Goal: Task Accomplishment & Management: Manage account settings

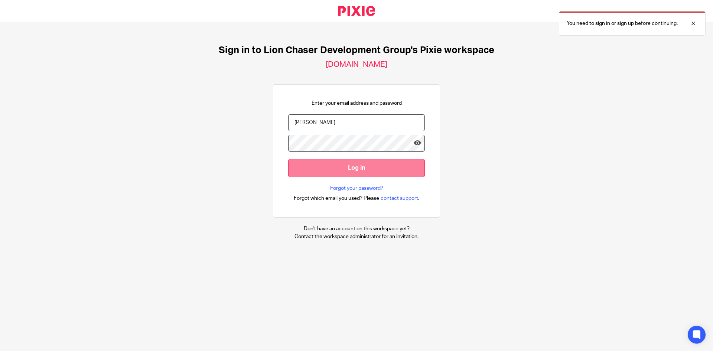
click at [324, 163] on input "Log in" at bounding box center [356, 168] width 137 height 18
click at [341, 128] on input "Velasco" at bounding box center [356, 122] width 137 height 17
type input "R"
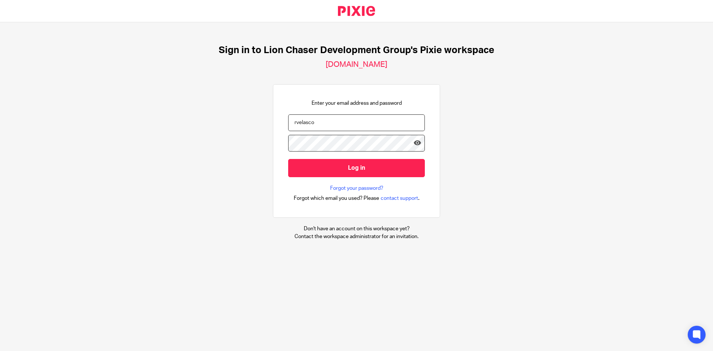
drag, startPoint x: 319, startPoint y: 126, endPoint x: 265, endPoint y: 124, distance: 54.6
click at [267, 125] on div "Sign in to Lion Chaser Development Group's Pixie workspace lion-chasers.usepixi…" at bounding box center [356, 142] width 713 height 240
paste input "@lcdevgroup.com"
type input "rvelasco@lcdevgroup.com"
click at [221, 142] on div "Sign in to Lion Chaser Development Group's Pixie workspace lion-chasers.usepixi…" at bounding box center [356, 142] width 713 height 240
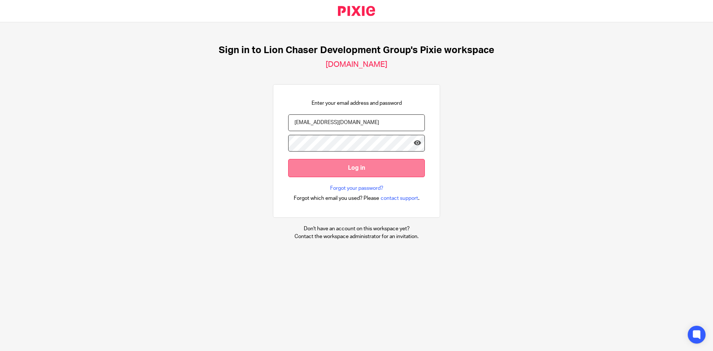
click at [321, 162] on input "Log in" at bounding box center [356, 168] width 137 height 18
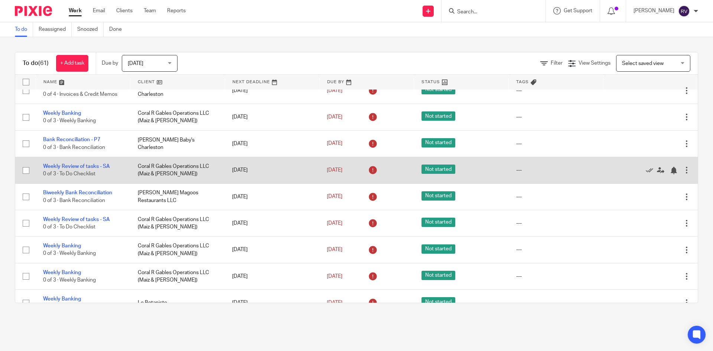
scroll to position [297, 0]
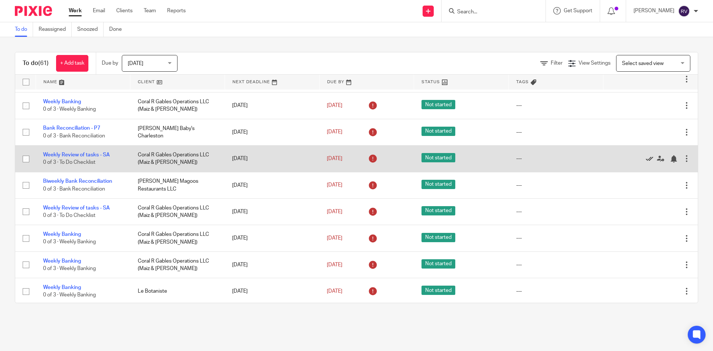
click at [646, 157] on icon at bounding box center [649, 158] width 7 height 7
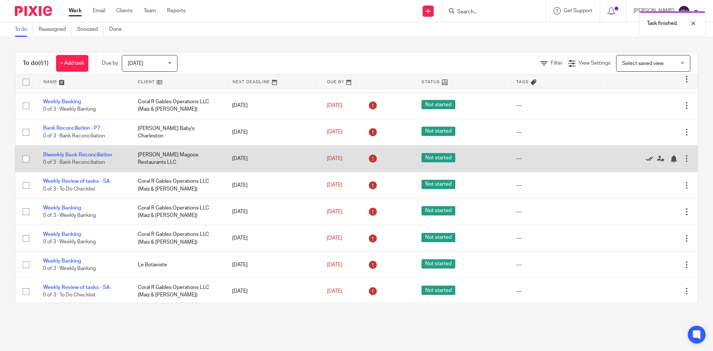
click at [646, 157] on icon at bounding box center [649, 158] width 7 height 7
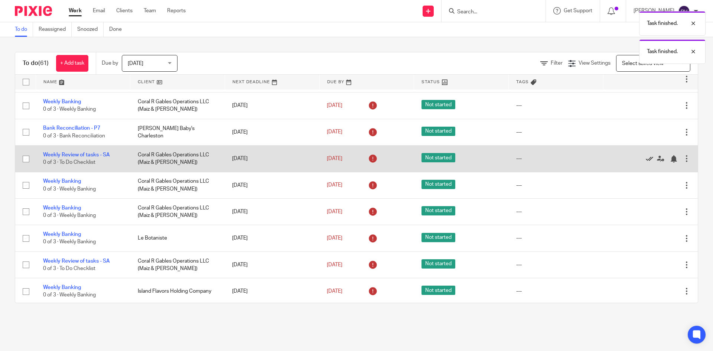
click at [646, 157] on icon at bounding box center [649, 158] width 7 height 7
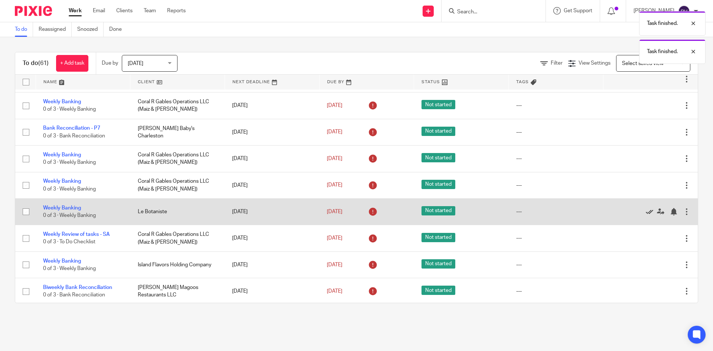
click at [646, 213] on icon at bounding box center [649, 211] width 7 height 7
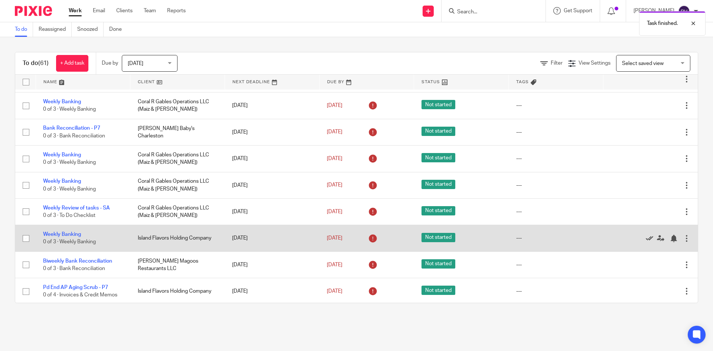
click at [646, 240] on icon at bounding box center [649, 238] width 7 height 7
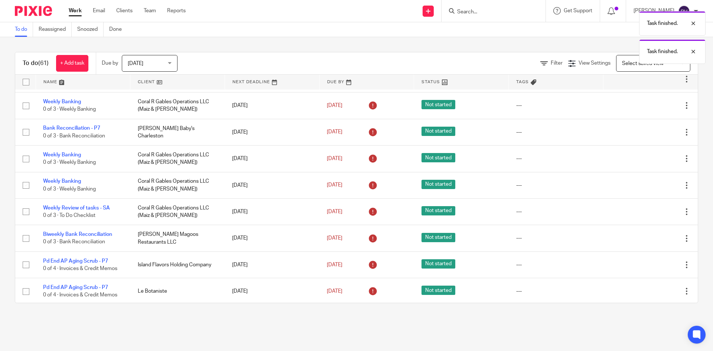
click at [646, 240] on icon at bounding box center [649, 238] width 7 height 7
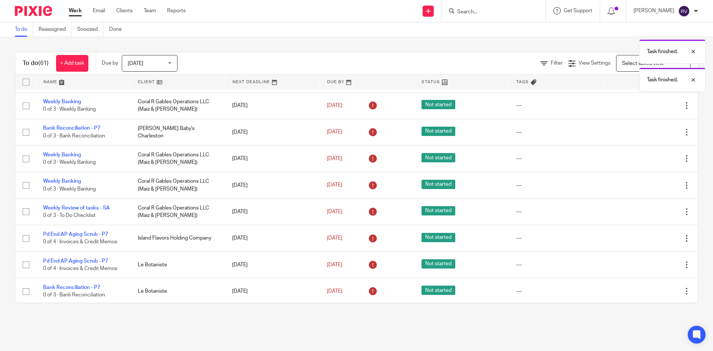
click at [646, 240] on icon at bounding box center [649, 238] width 7 height 7
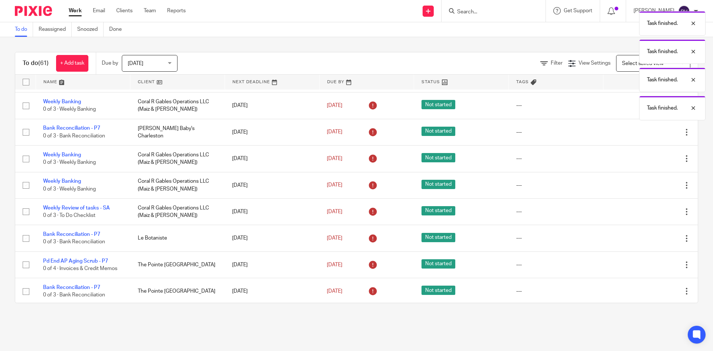
click at [646, 240] on icon at bounding box center [649, 238] width 7 height 7
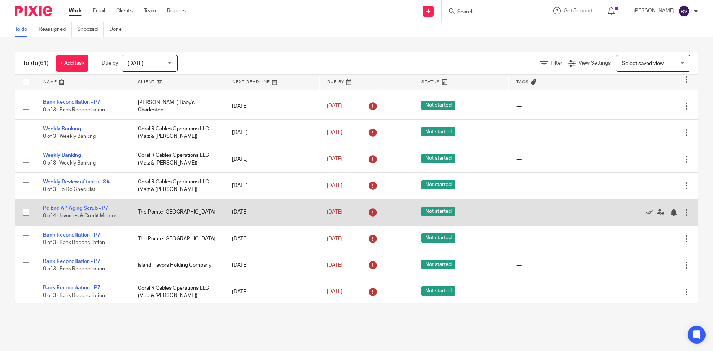
scroll to position [334, 0]
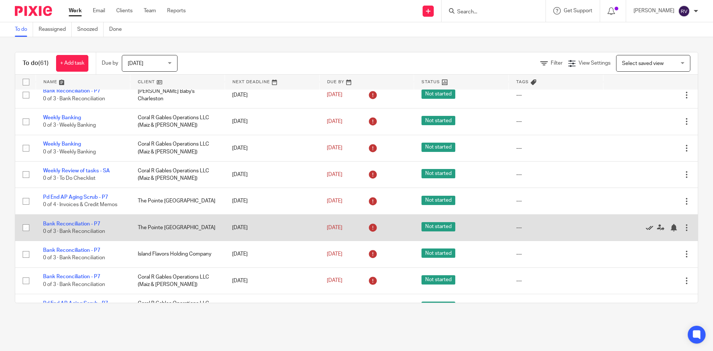
click at [646, 228] on icon at bounding box center [649, 227] width 7 height 7
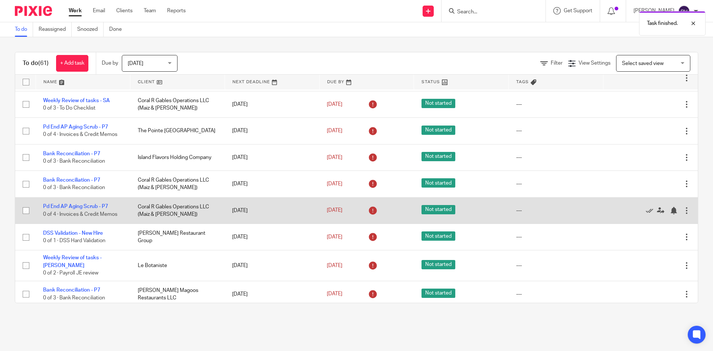
scroll to position [446, 0]
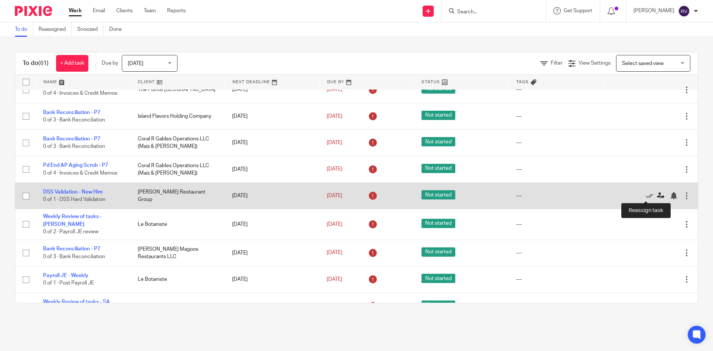
click at [657, 197] on icon at bounding box center [660, 195] width 7 height 7
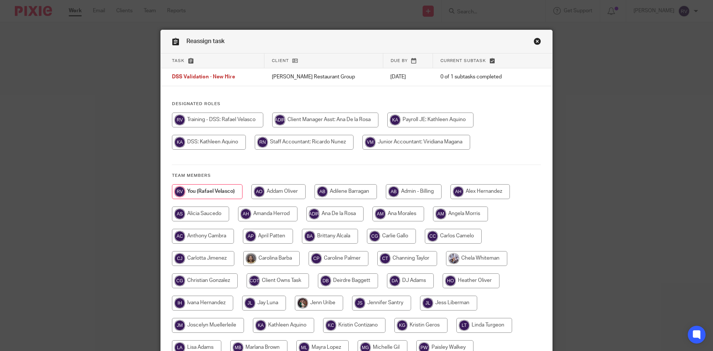
click at [274, 140] on input "radio" at bounding box center [304, 142] width 99 height 15
radio input "true"
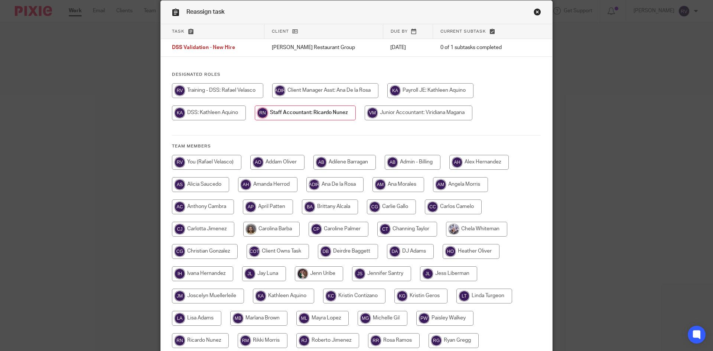
scroll to position [117, 0]
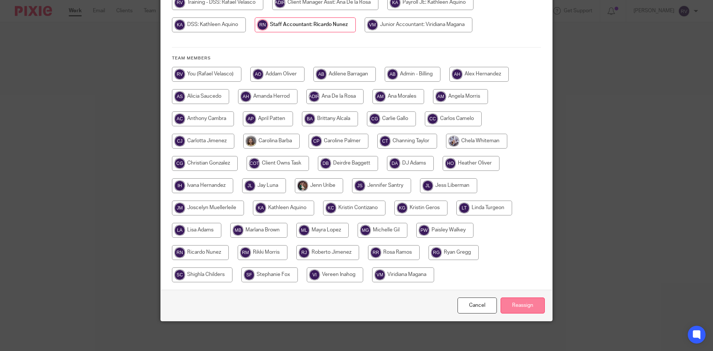
click at [522, 302] on input "Reassign" at bounding box center [523, 306] width 44 height 16
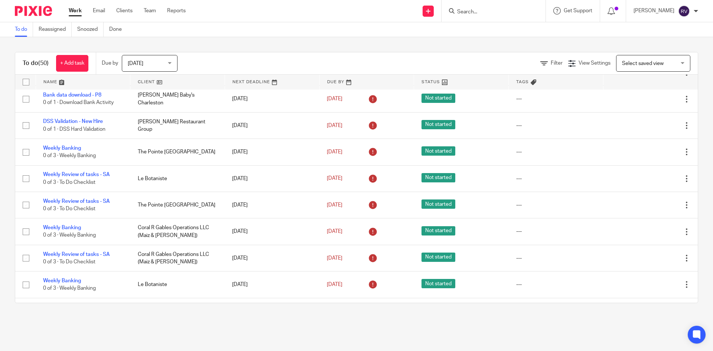
scroll to position [1122, 0]
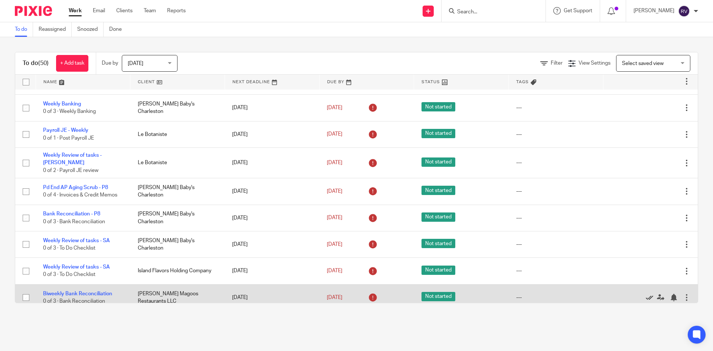
click at [646, 294] on icon at bounding box center [649, 297] width 7 height 7
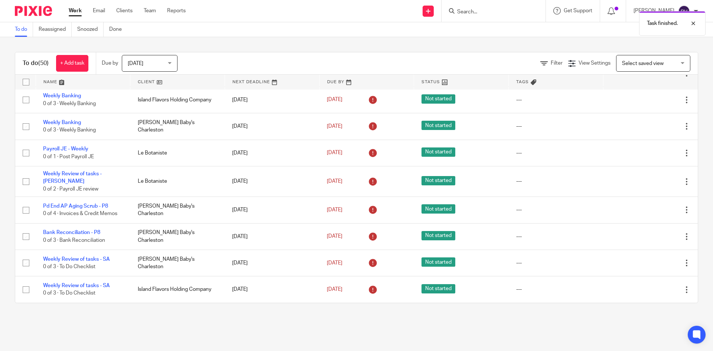
scroll to position [1095, 0]
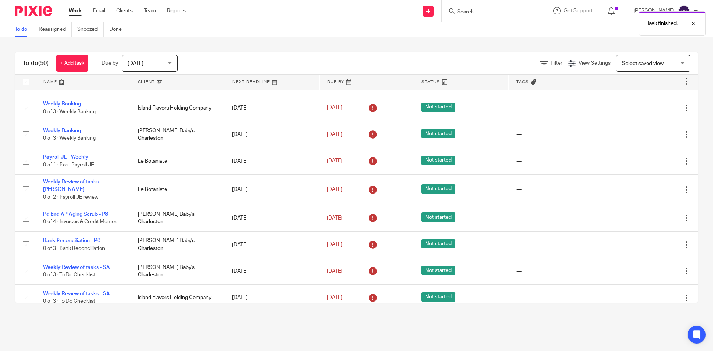
click at [646, 294] on icon at bounding box center [649, 297] width 7 height 7
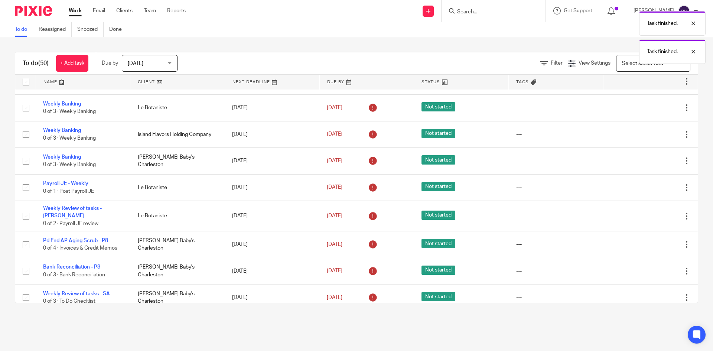
click at [646, 294] on icon at bounding box center [649, 297] width 7 height 7
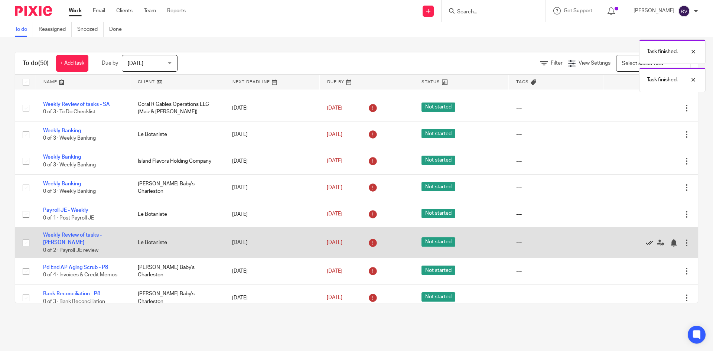
click at [646, 239] on icon at bounding box center [649, 242] width 7 height 7
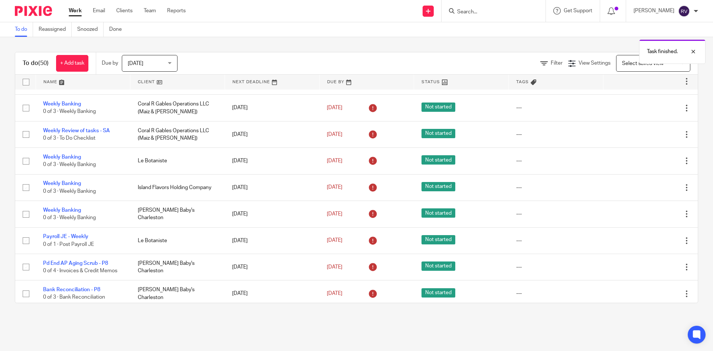
click at [646, 238] on icon at bounding box center [649, 240] width 7 height 7
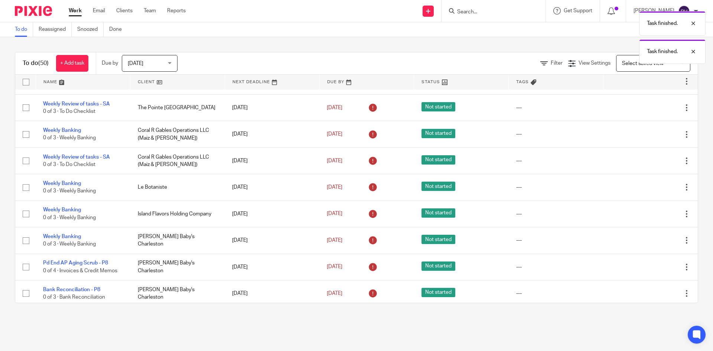
click at [646, 238] on icon at bounding box center [649, 240] width 7 height 7
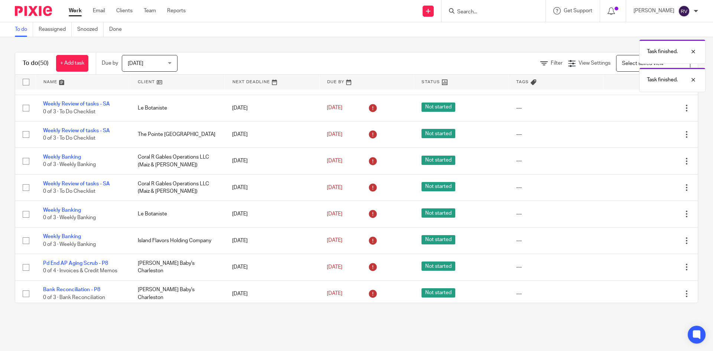
click at [646, 238] on icon at bounding box center [649, 240] width 7 height 7
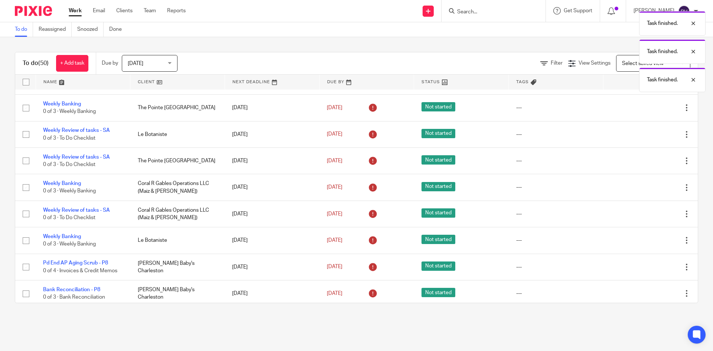
click at [646, 238] on icon at bounding box center [649, 240] width 7 height 7
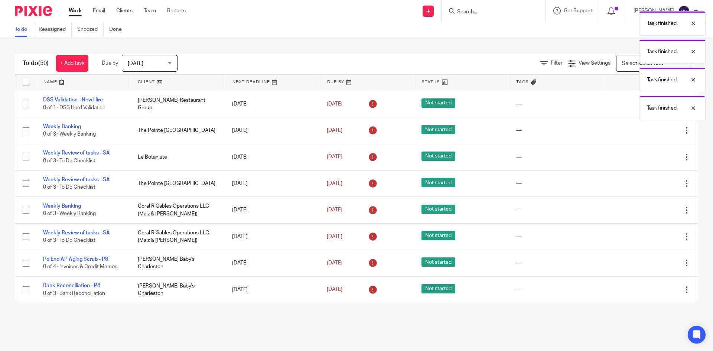
scroll to position [909, 0]
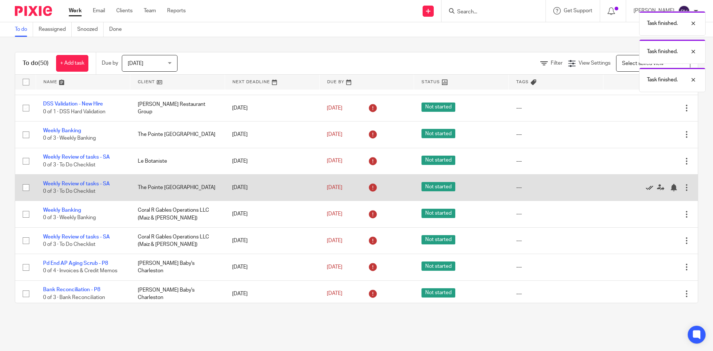
click at [646, 185] on icon at bounding box center [649, 187] width 7 height 7
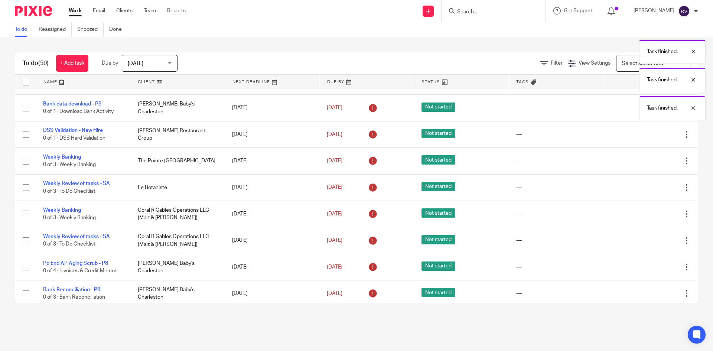
click at [646, 185] on icon at bounding box center [649, 187] width 7 height 7
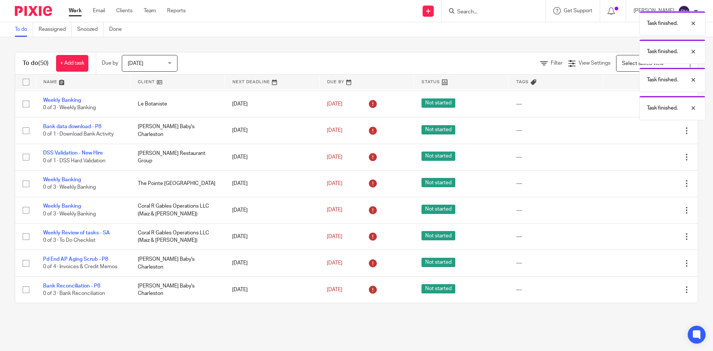
scroll to position [856, 0]
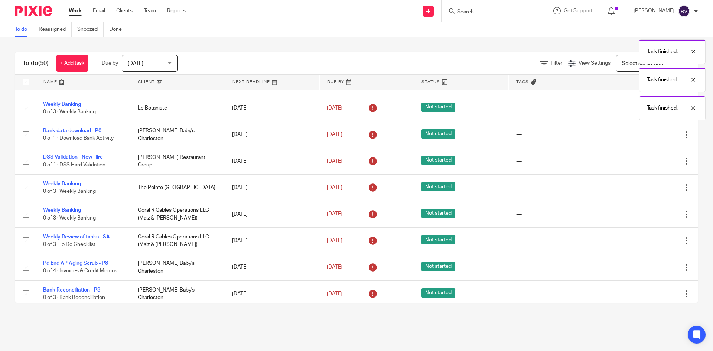
click at [646, 185] on icon at bounding box center [649, 187] width 7 height 7
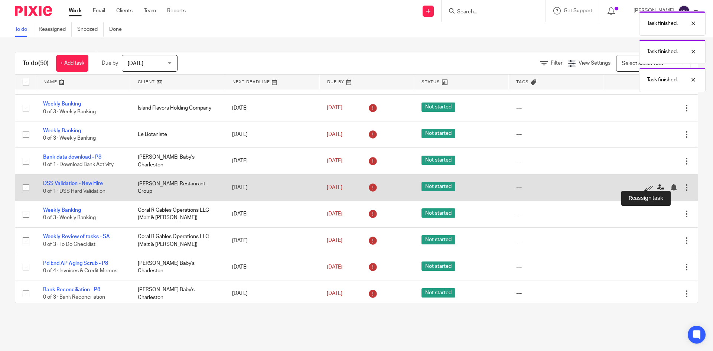
click at [657, 187] on icon at bounding box center [660, 187] width 7 height 7
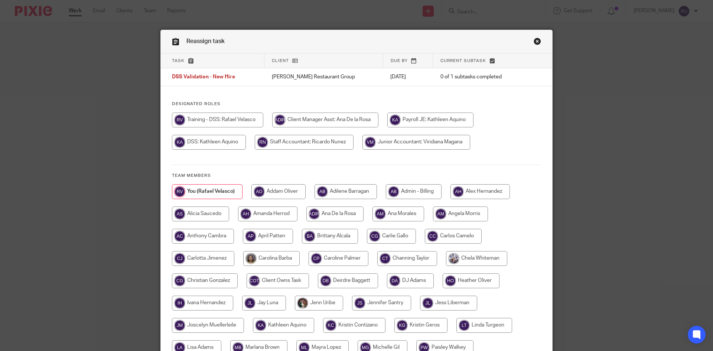
click at [292, 140] on input "radio" at bounding box center [304, 142] width 99 height 15
radio input "true"
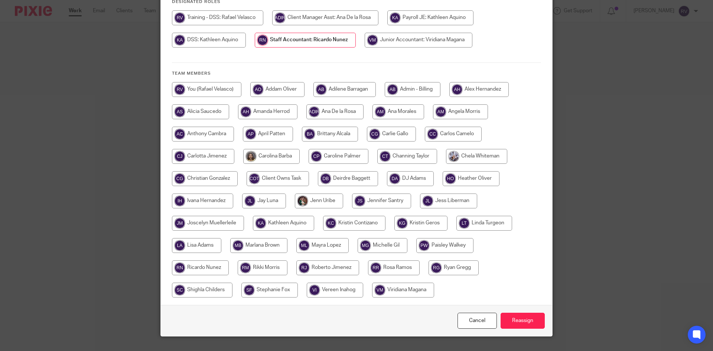
scroll to position [117, 0]
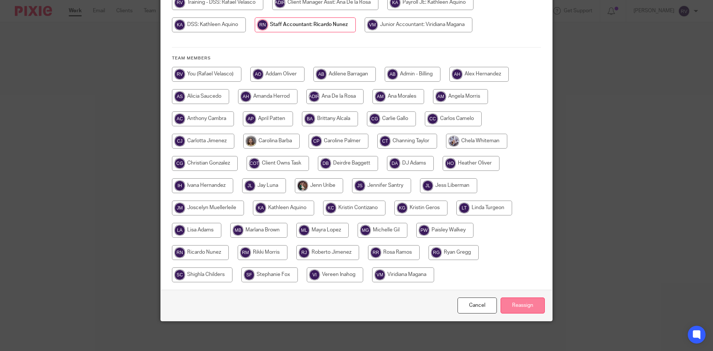
click at [525, 302] on input "Reassign" at bounding box center [523, 306] width 44 height 16
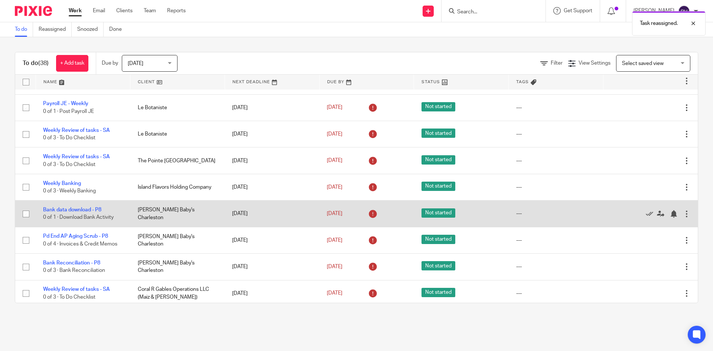
scroll to position [803, 0]
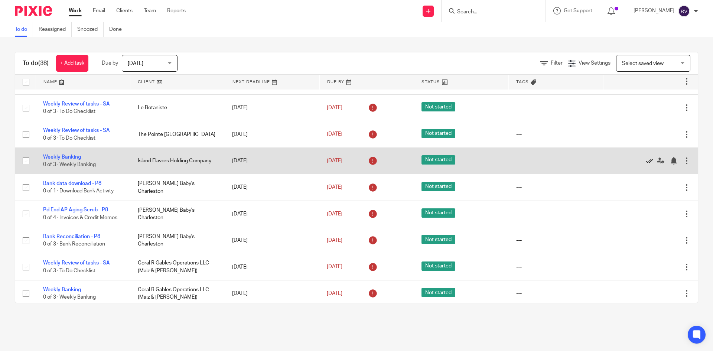
click at [646, 157] on icon at bounding box center [649, 160] width 7 height 7
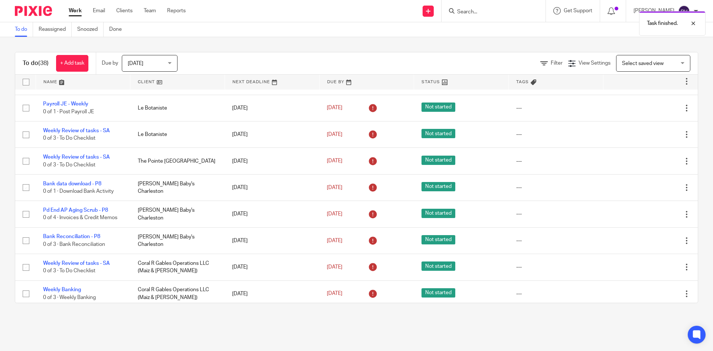
click at [646, 158] on icon at bounding box center [649, 161] width 7 height 7
click at [646, 157] on icon at bounding box center [649, 160] width 7 height 7
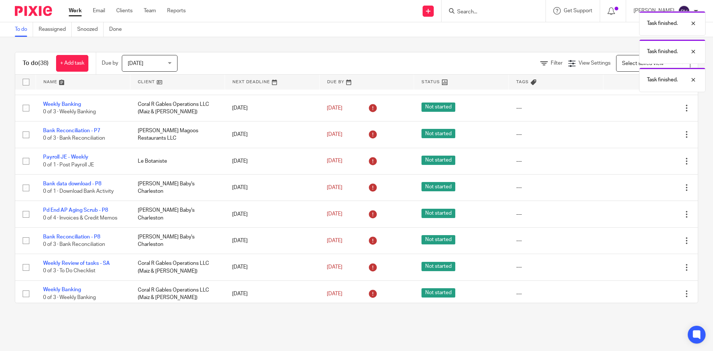
click at [646, 158] on icon at bounding box center [649, 161] width 7 height 7
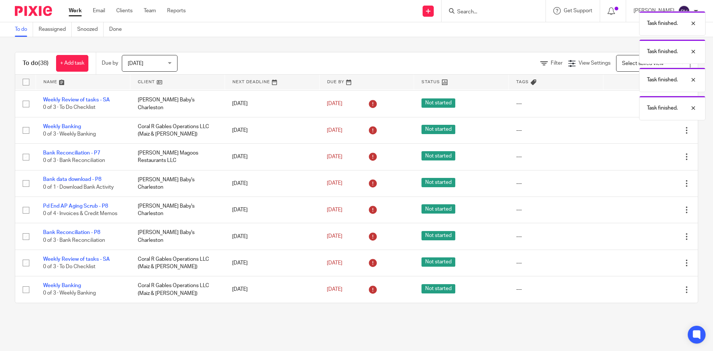
scroll to position [697, 0]
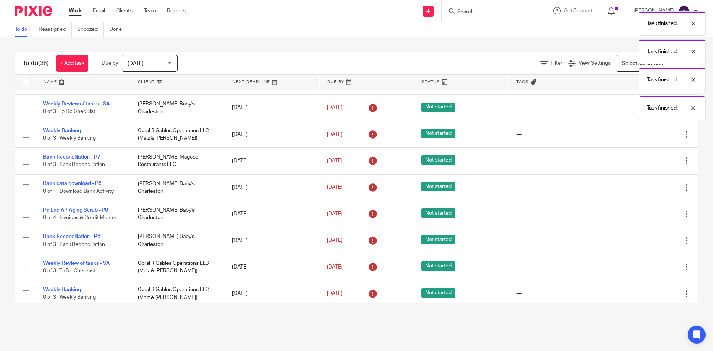
click at [646, 158] on icon at bounding box center [649, 161] width 7 height 7
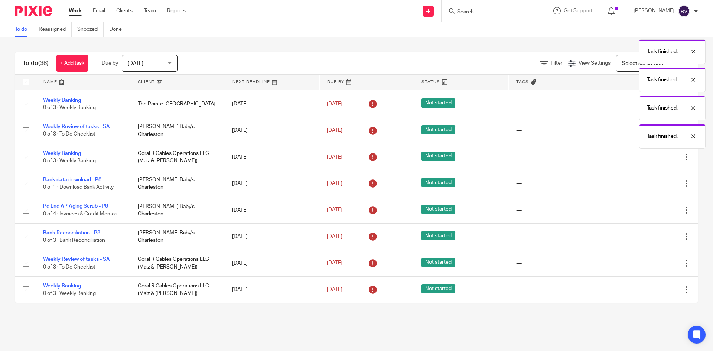
scroll to position [671, 0]
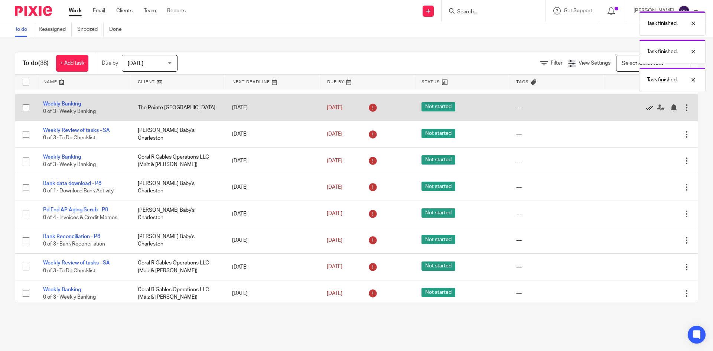
click at [646, 104] on icon at bounding box center [649, 107] width 7 height 7
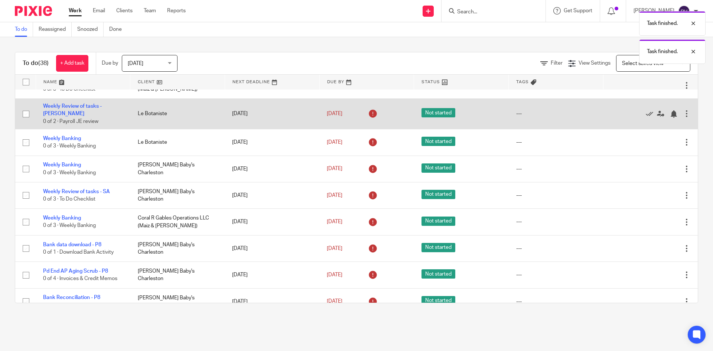
scroll to position [570, 0]
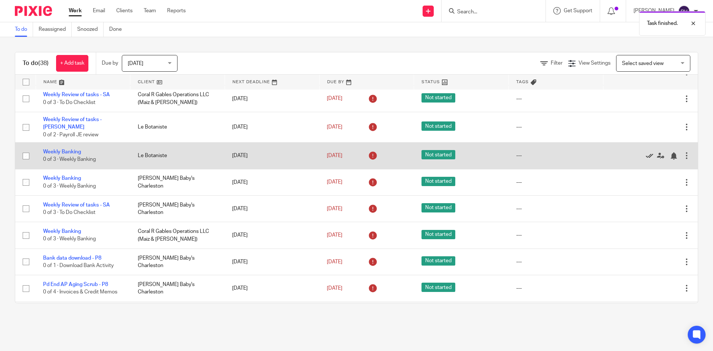
click at [646, 152] on icon at bounding box center [649, 155] width 7 height 7
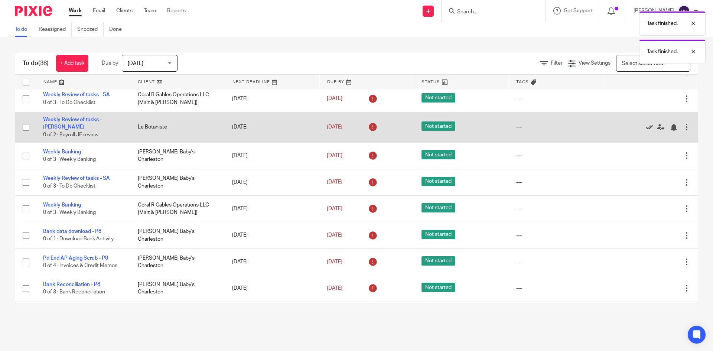
click at [646, 126] on icon at bounding box center [649, 127] width 7 height 7
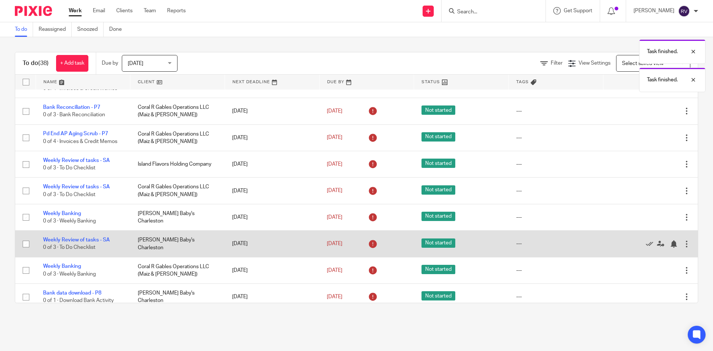
scroll to position [458, 0]
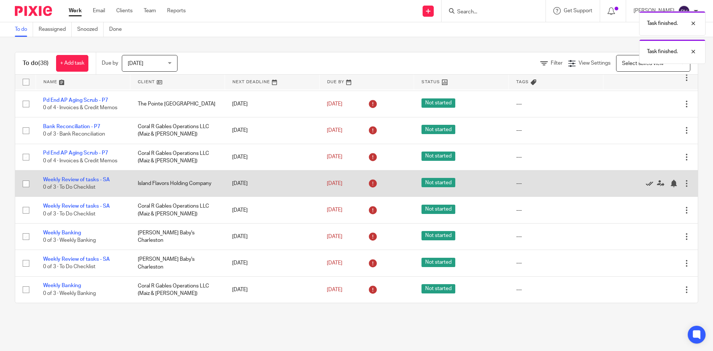
click at [646, 183] on icon at bounding box center [649, 183] width 7 height 7
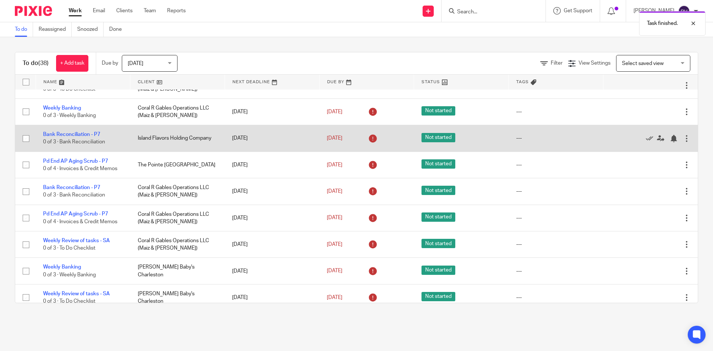
scroll to position [384, 0]
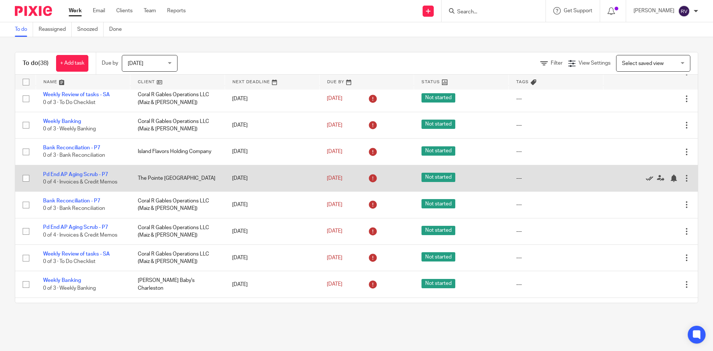
click at [646, 180] on icon at bounding box center [649, 178] width 7 height 7
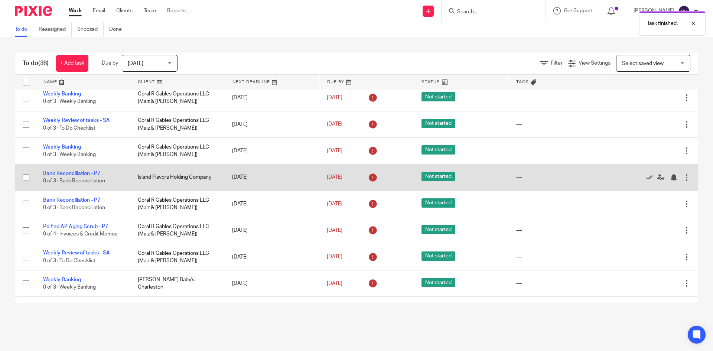
scroll to position [347, 0]
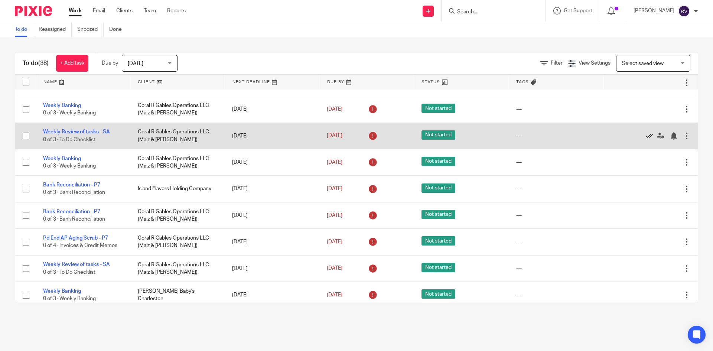
click at [646, 137] on icon at bounding box center [649, 135] width 7 height 7
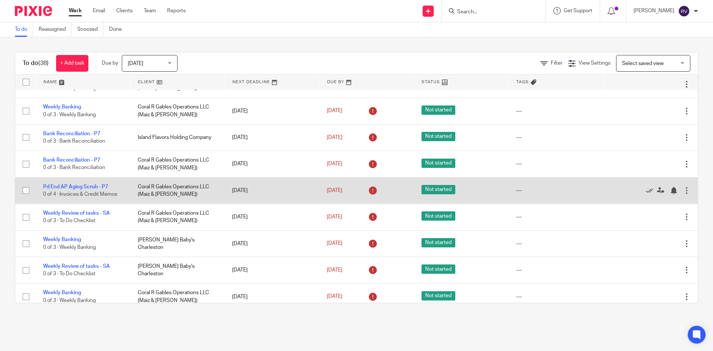
scroll to position [409, 0]
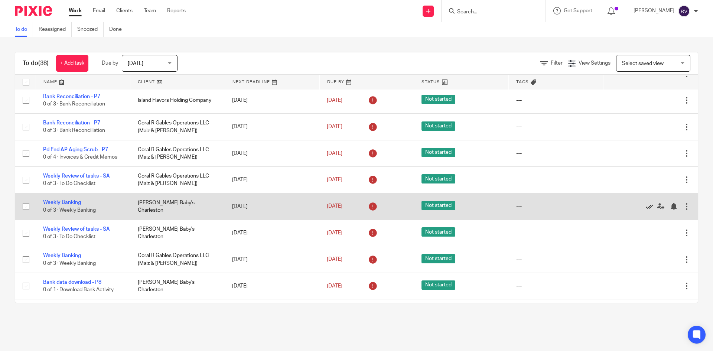
click at [646, 207] on icon at bounding box center [649, 206] width 7 height 7
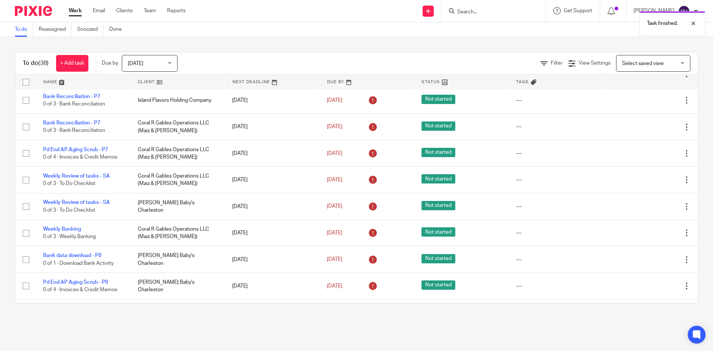
click at [646, 207] on icon at bounding box center [649, 206] width 7 height 7
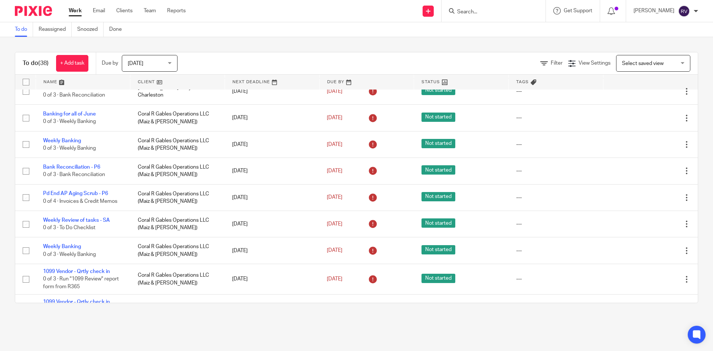
scroll to position [0, 0]
